Goal: Information Seeking & Learning: Learn about a topic

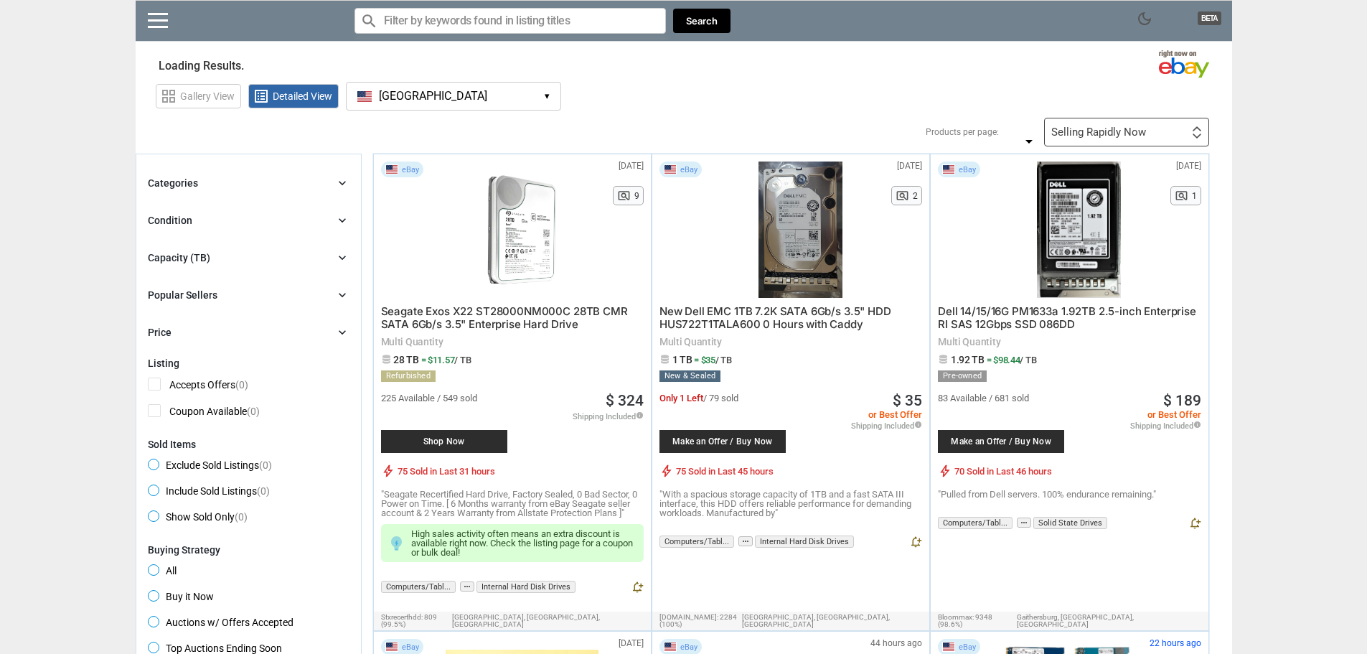
click at [482, 97] on button "[GEOGRAPHIC_DATA] [GEOGRAPHIC_DATA] ▾" at bounding box center [453, 96] width 215 height 29
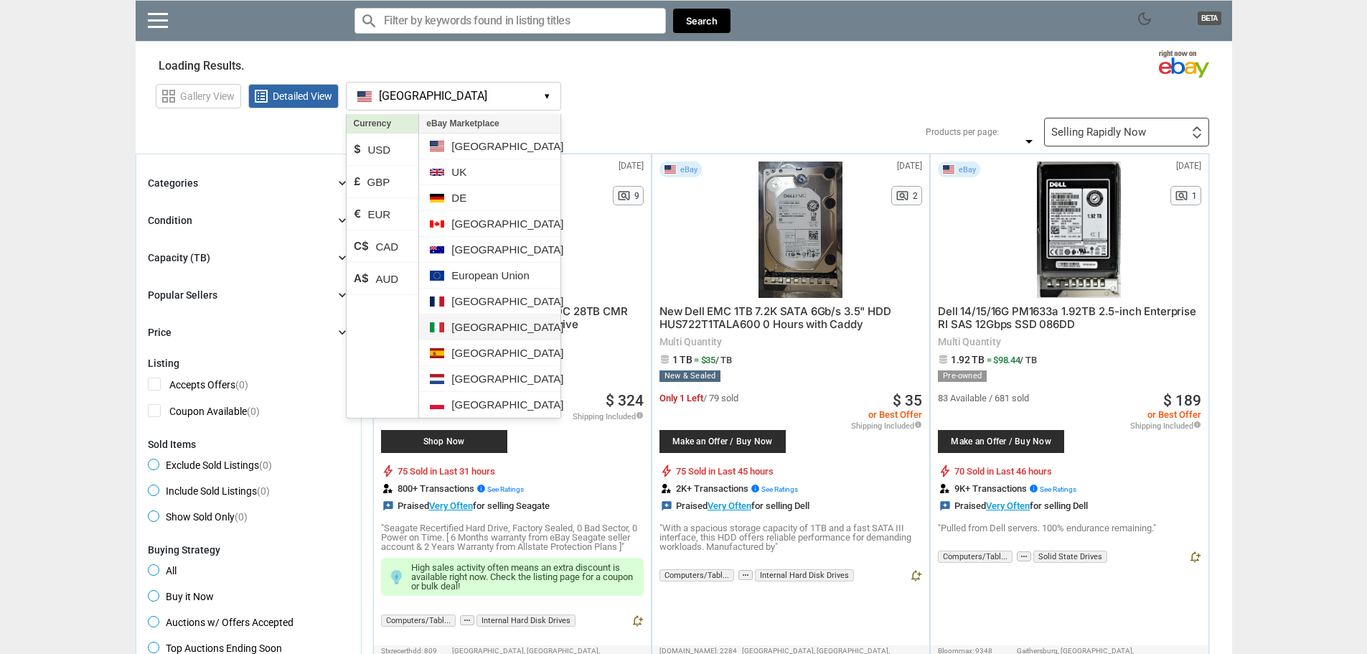
click at [484, 337] on li "[GEOGRAPHIC_DATA]" at bounding box center [489, 327] width 141 height 26
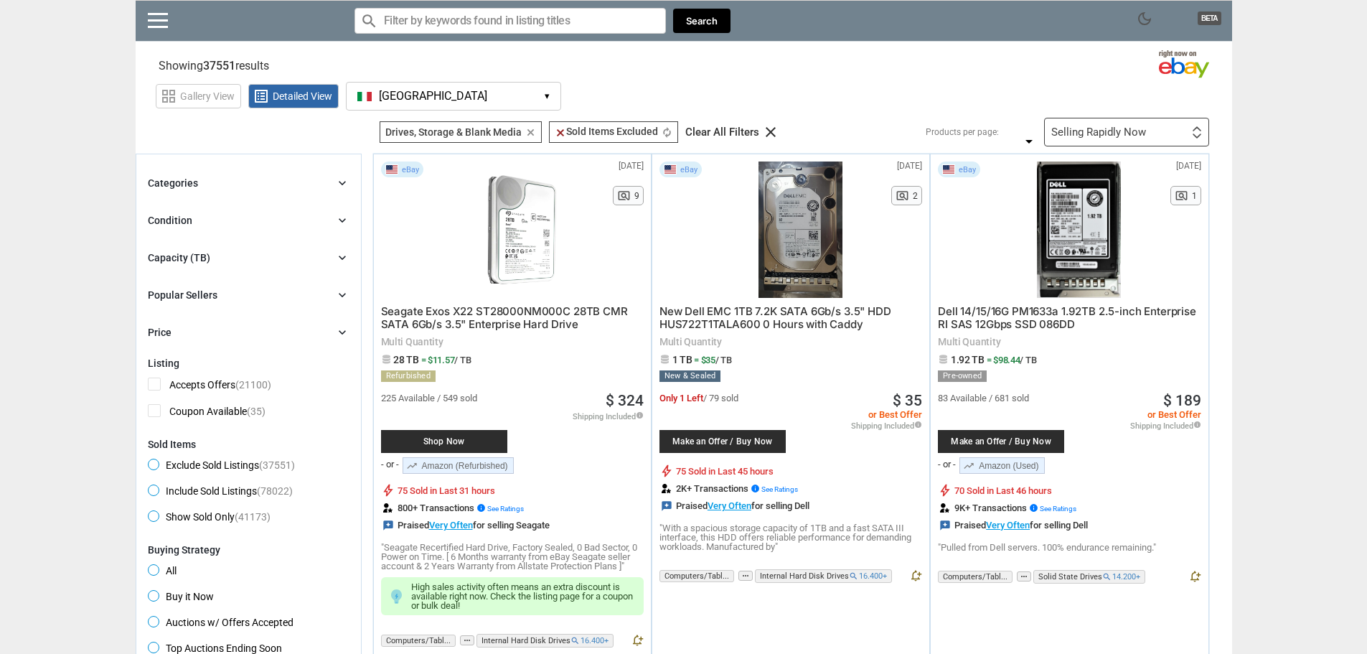
click at [455, 103] on button "[GEOGRAPHIC_DATA] IT ▾" at bounding box center [453, 96] width 215 height 29
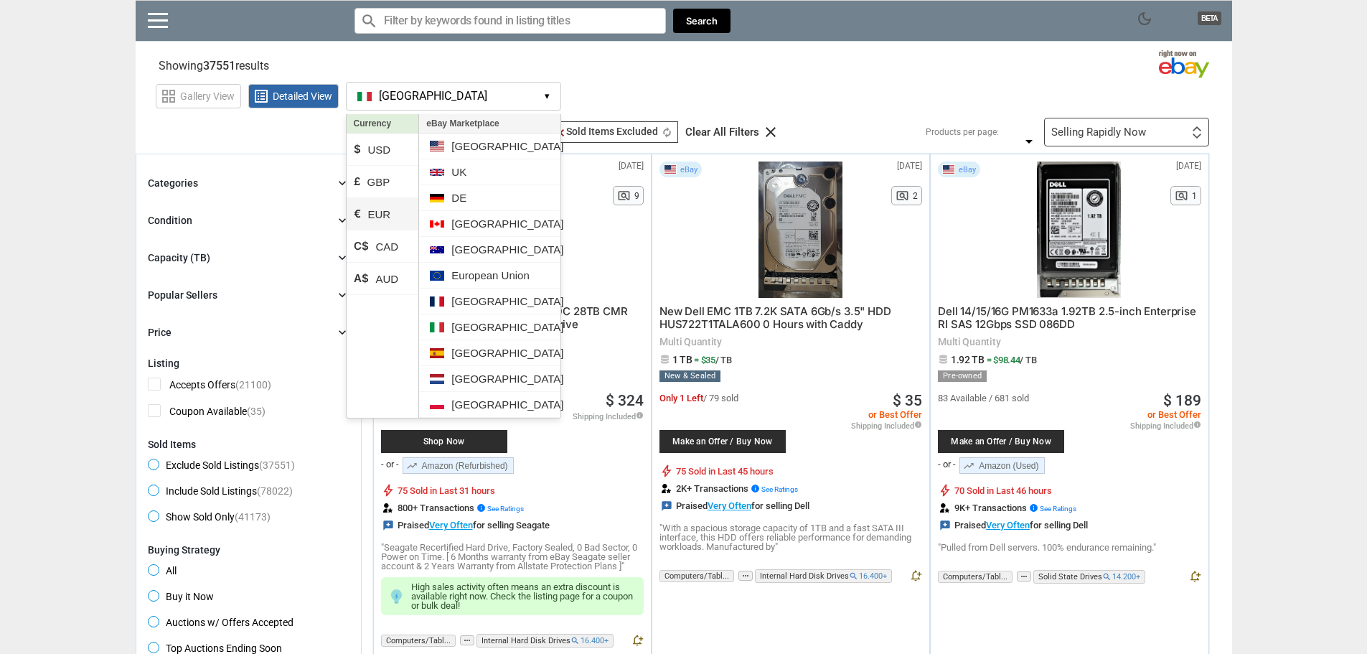
click at [380, 215] on li "€ EUR" at bounding box center [383, 214] width 73 height 32
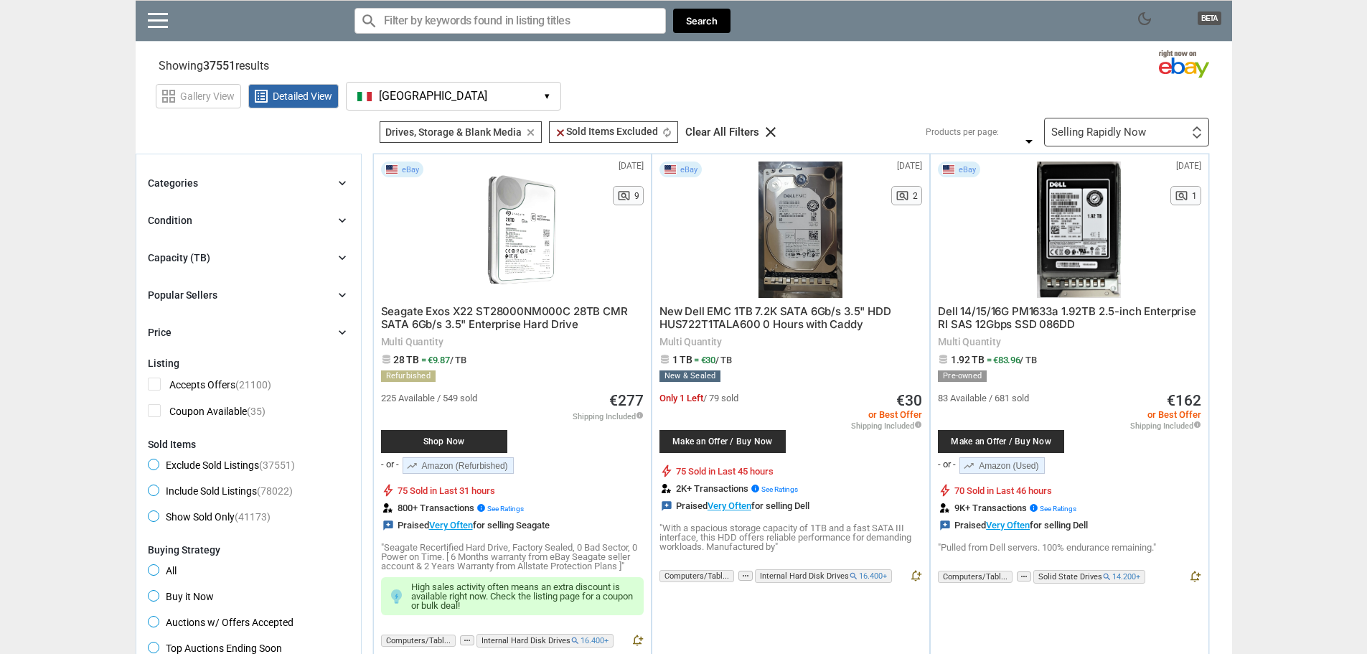
click at [480, 329] on li "[GEOGRAPHIC_DATA]" at bounding box center [489, 320] width 141 height 26
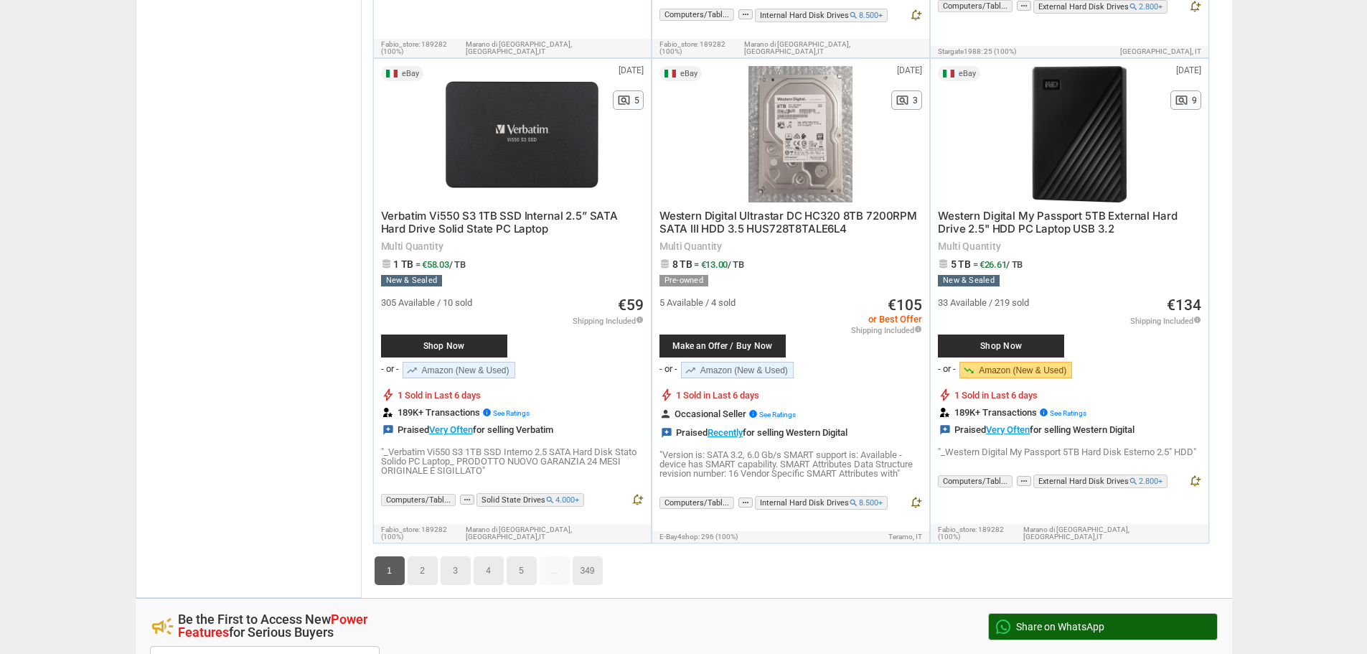
scroll to position [7322, 0]
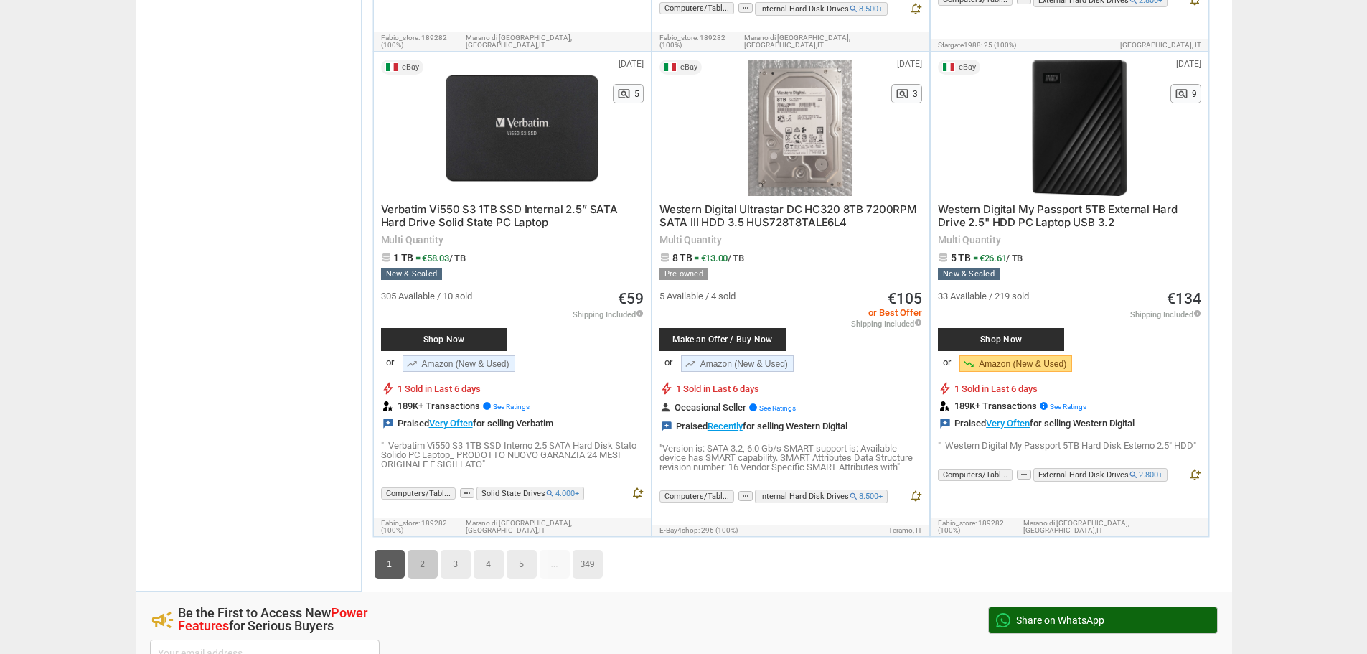
click at [416, 550] on link "2" at bounding box center [423, 564] width 30 height 29
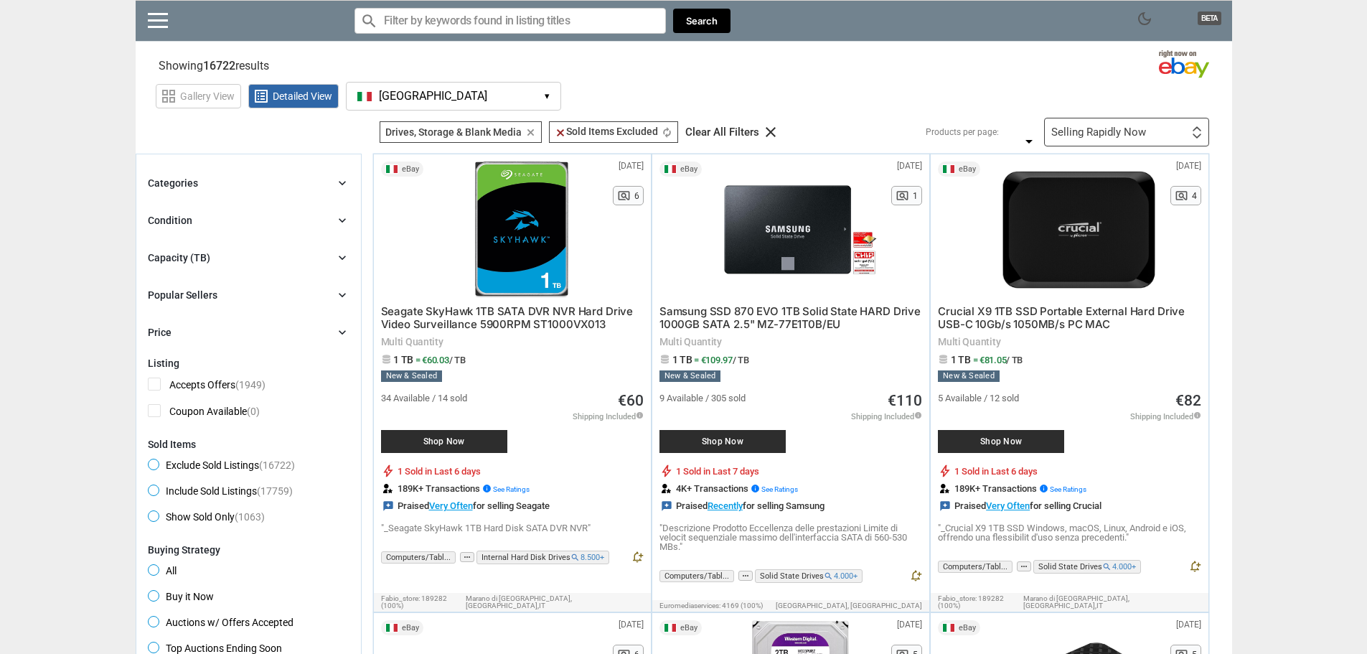
click at [333, 261] on div "Capacity (TB) chevron_right" at bounding box center [249, 257] width 202 height 17
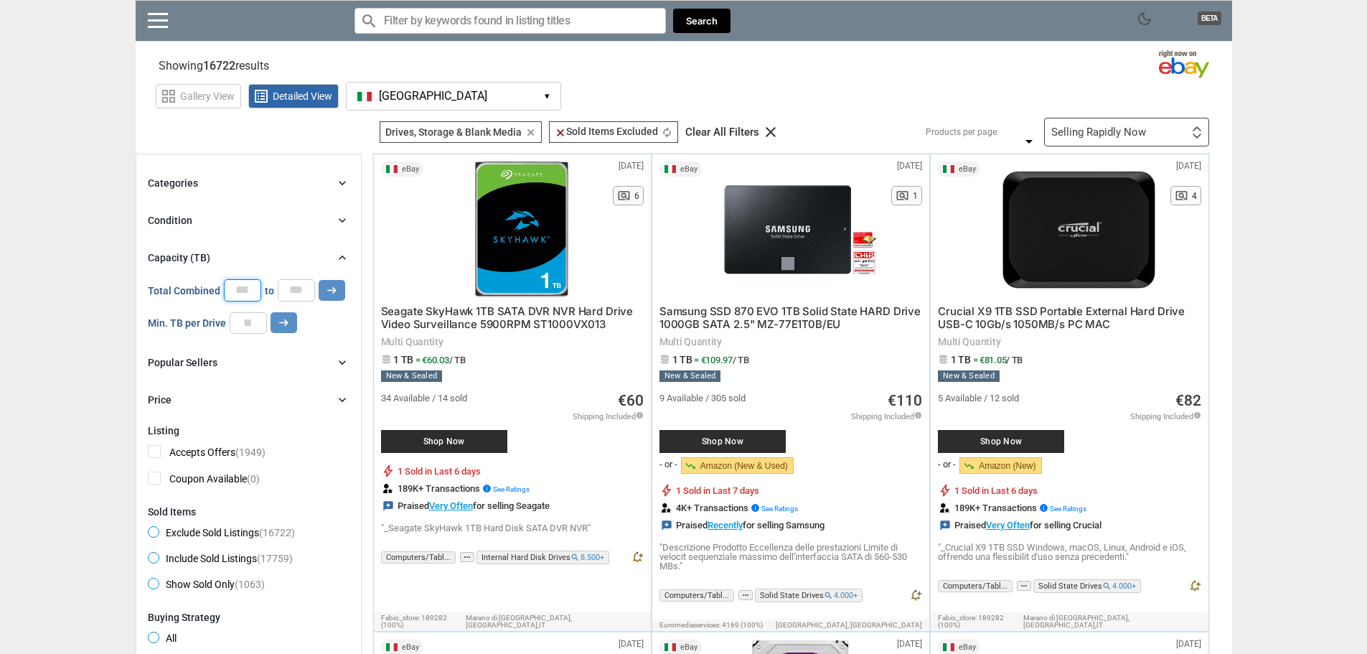
drag, startPoint x: 254, startPoint y: 291, endPoint x: 213, endPoint y: 284, distance: 41.5
click at [213, 284] on div "Total Combined * to * arrow_right_alt" at bounding box center [246, 290] width 197 height 22
type input "*"
drag, startPoint x: 299, startPoint y: 290, endPoint x: 240, endPoint y: 284, distance: 58.5
click at [240, 284] on div "Total Combined * to * arrow_right_alt" at bounding box center [246, 290] width 197 height 22
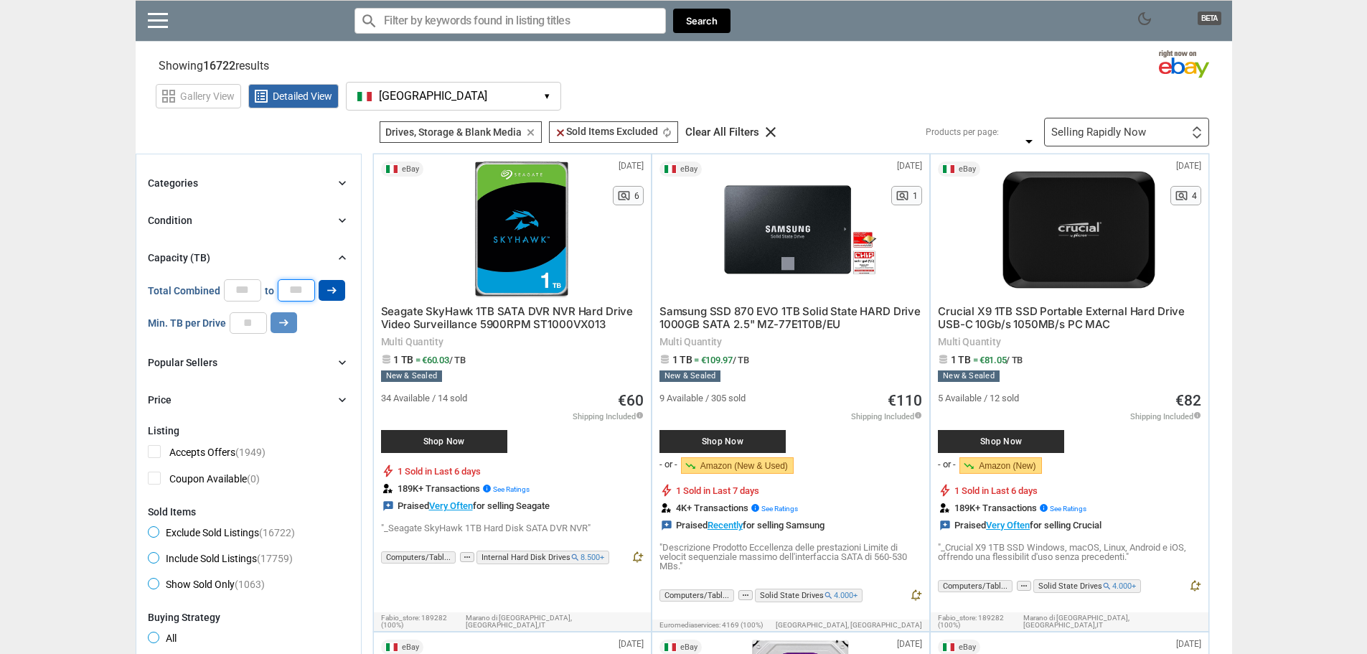
type input "**"
click at [330, 293] on icon "arrow_right_alt" at bounding box center [332, 291] width 14 height 14
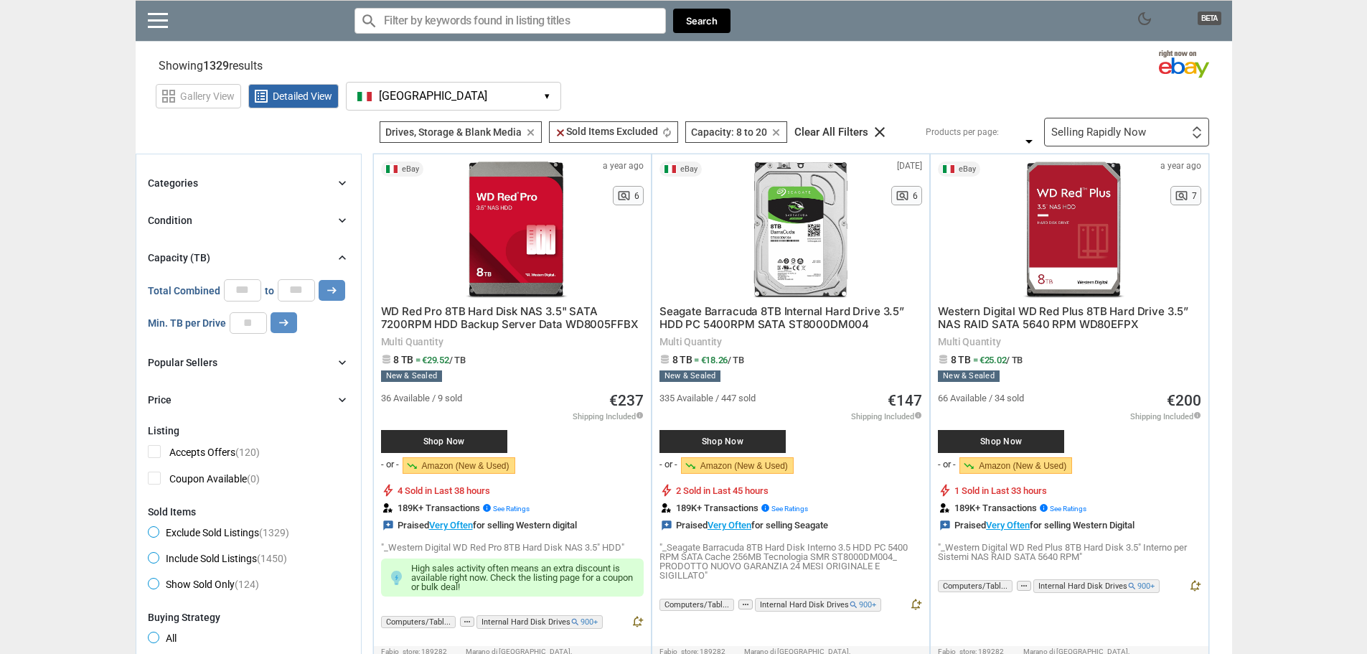
click at [1184, 131] on div "Selling Rapidly Now First or Last Chance to Buy Recently Listed Selling Rapidly…" at bounding box center [1126, 132] width 165 height 29
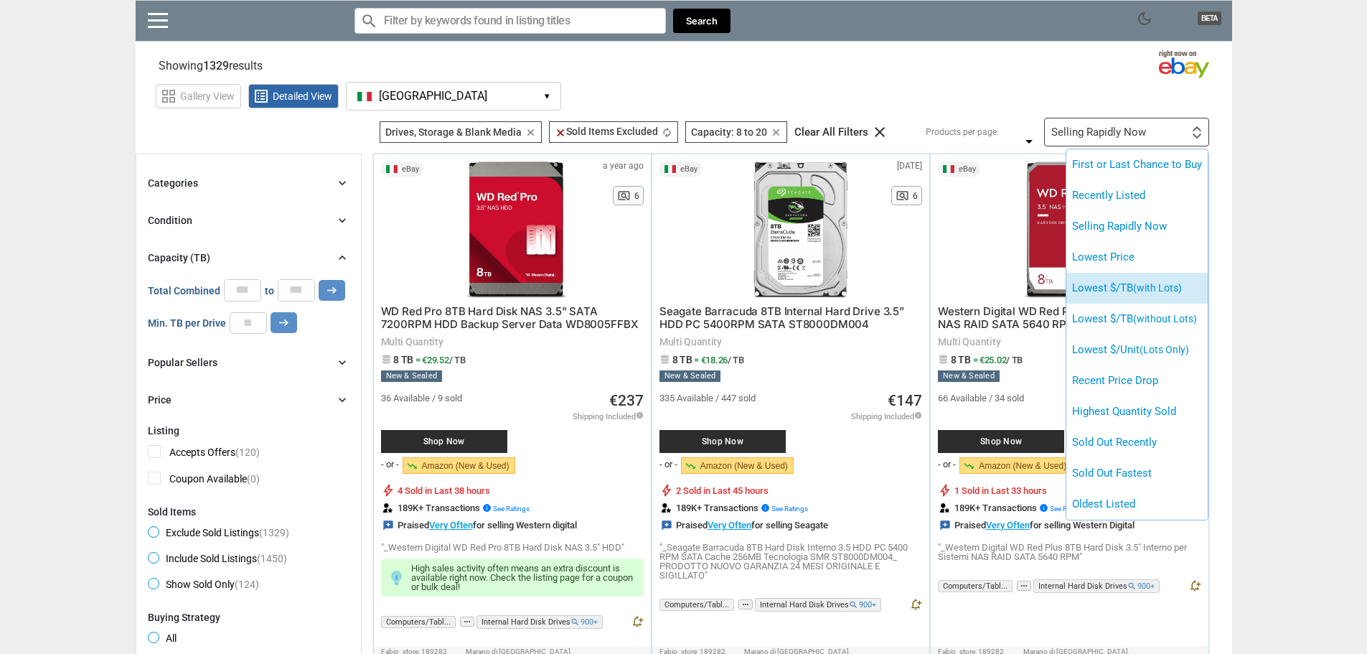
click at [1182, 289] on span "(with Lots)" at bounding box center [1157, 287] width 49 height 11
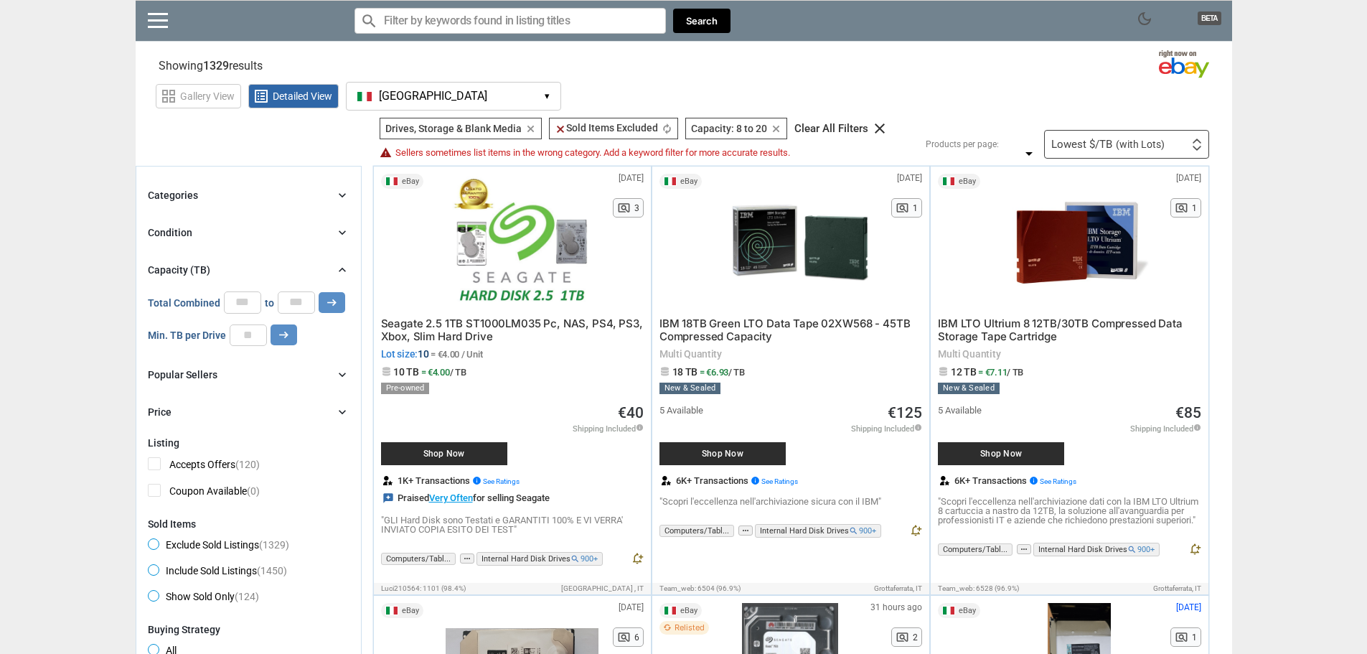
click at [1171, 145] on div "Lowest $/TB (with Lots) First or Last Chance to Buy Recently Listed Selling Rap…" at bounding box center [1126, 144] width 165 height 29
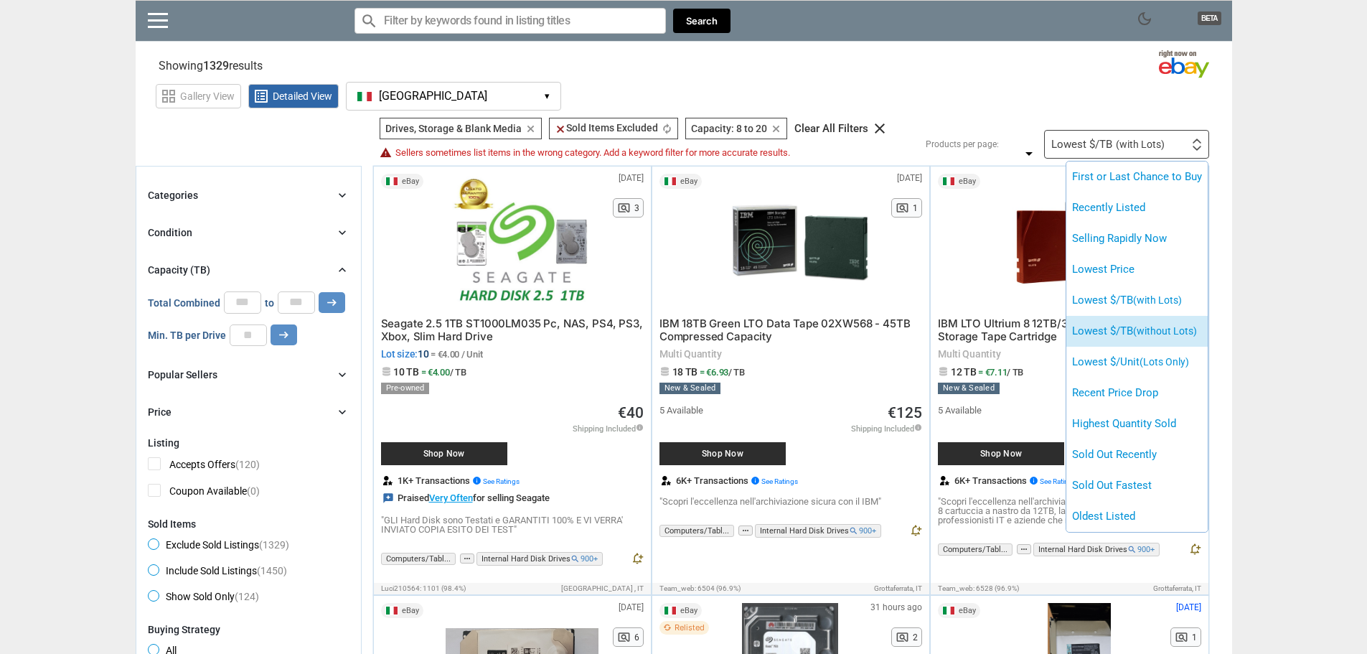
click at [1174, 325] on span "(without Lots)" at bounding box center [1165, 330] width 64 height 11
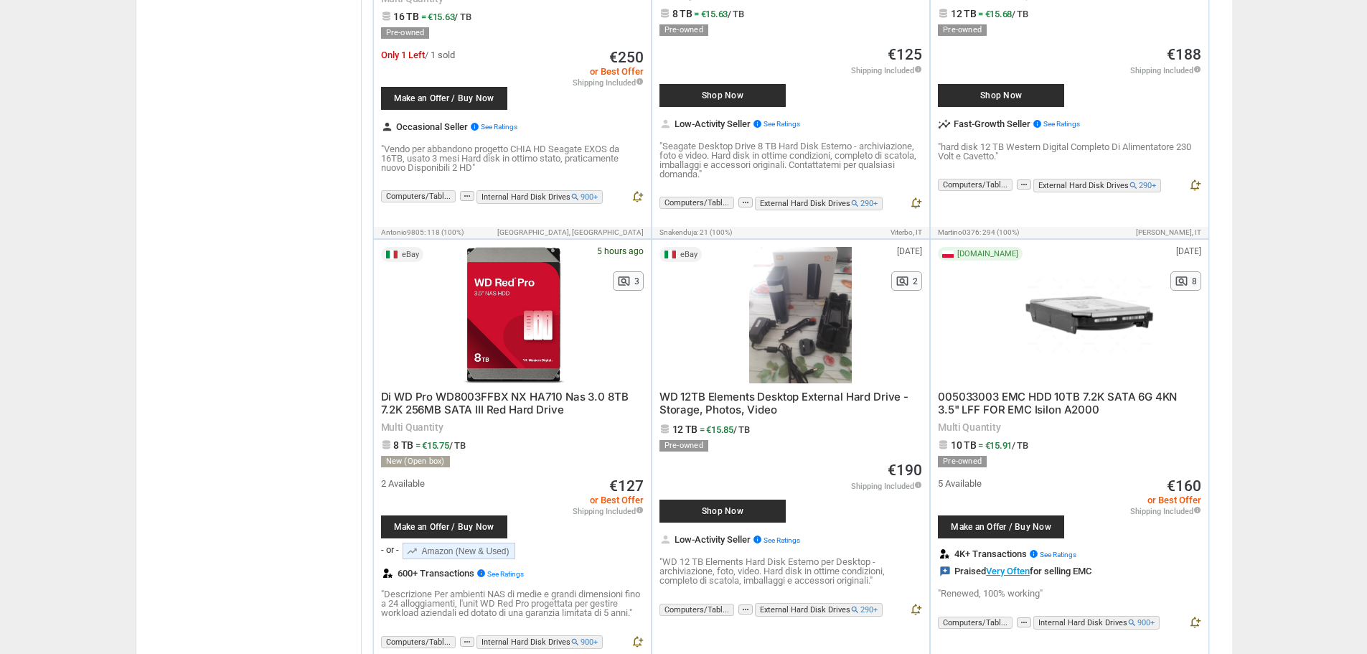
scroll to position [6819, 0]
